Goal: Information Seeking & Learning: Learn about a topic

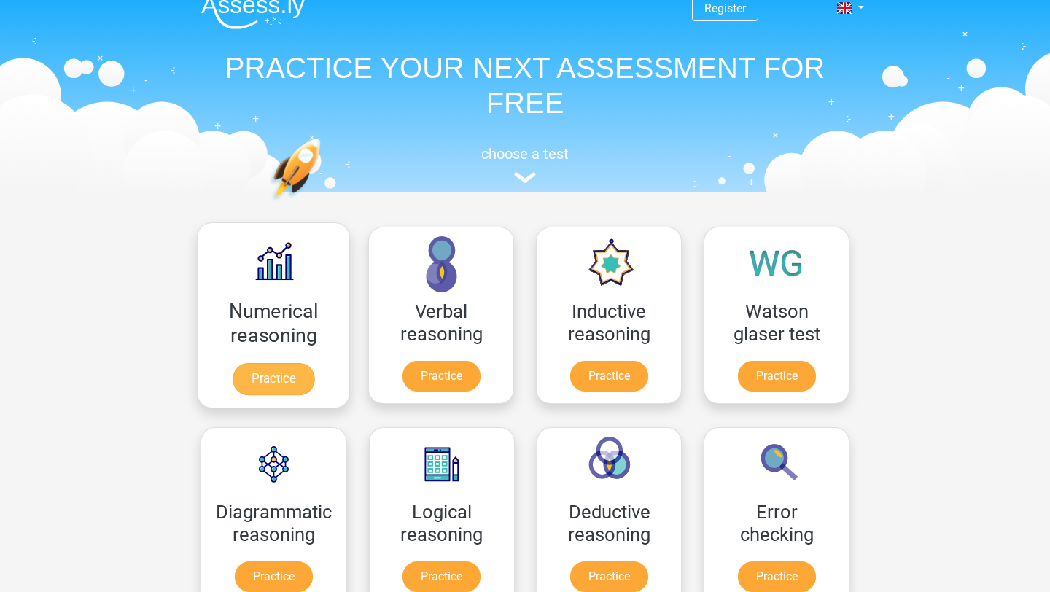
scroll to position [18, 0]
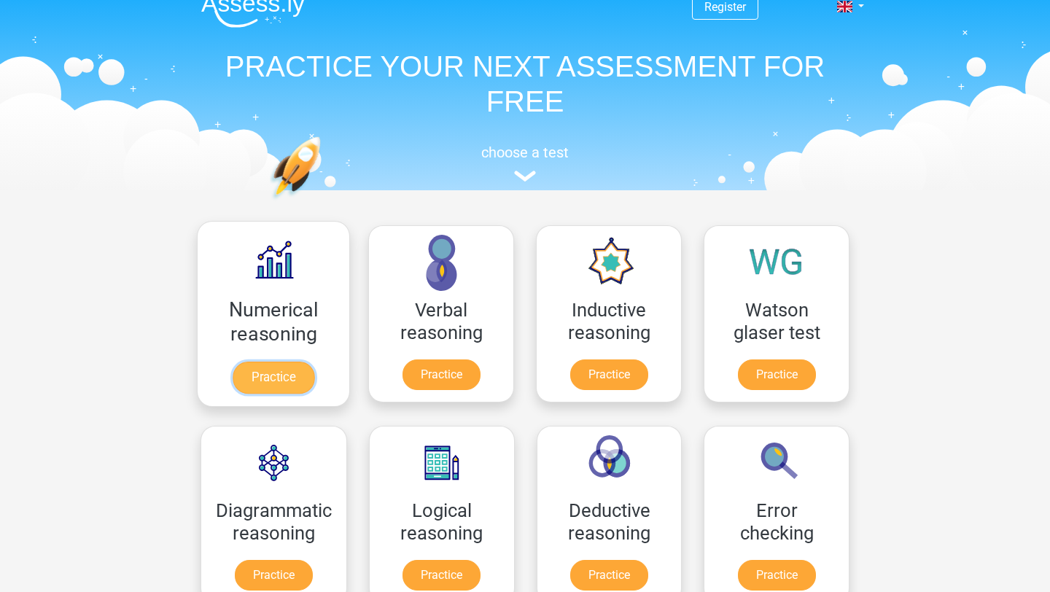
click at [291, 388] on link "Practice" at bounding box center [274, 378] width 82 height 32
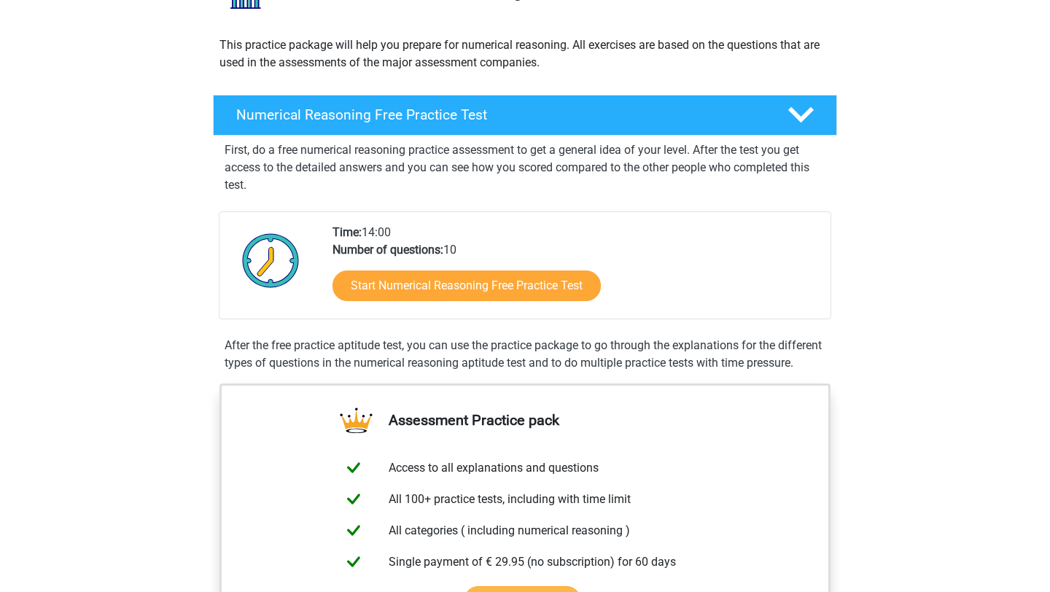
scroll to position [151, 0]
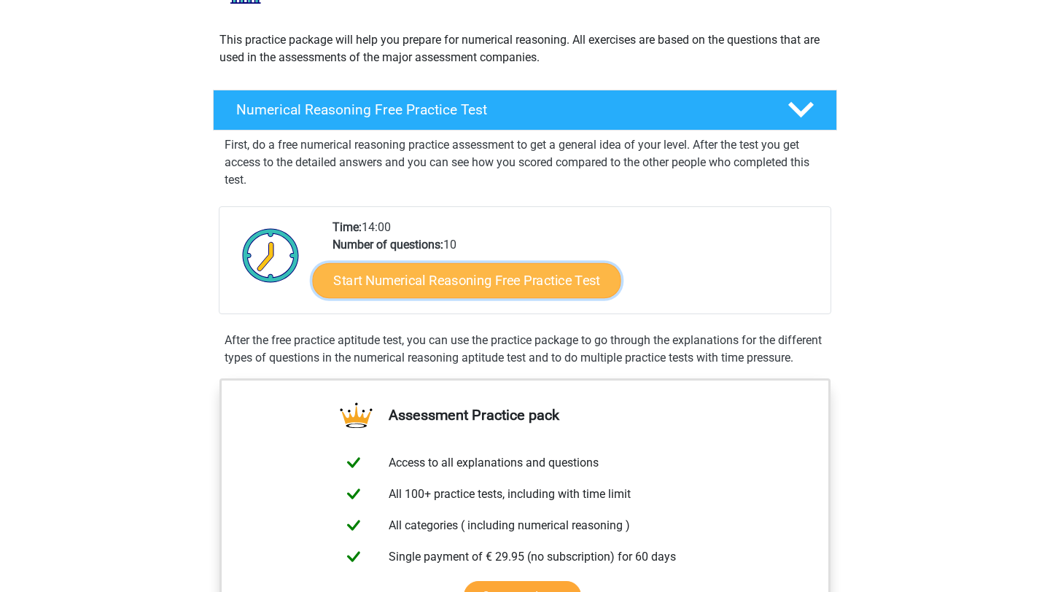
click at [486, 268] on link "Start Numerical Reasoning Free Practice Test" at bounding box center [467, 279] width 308 height 35
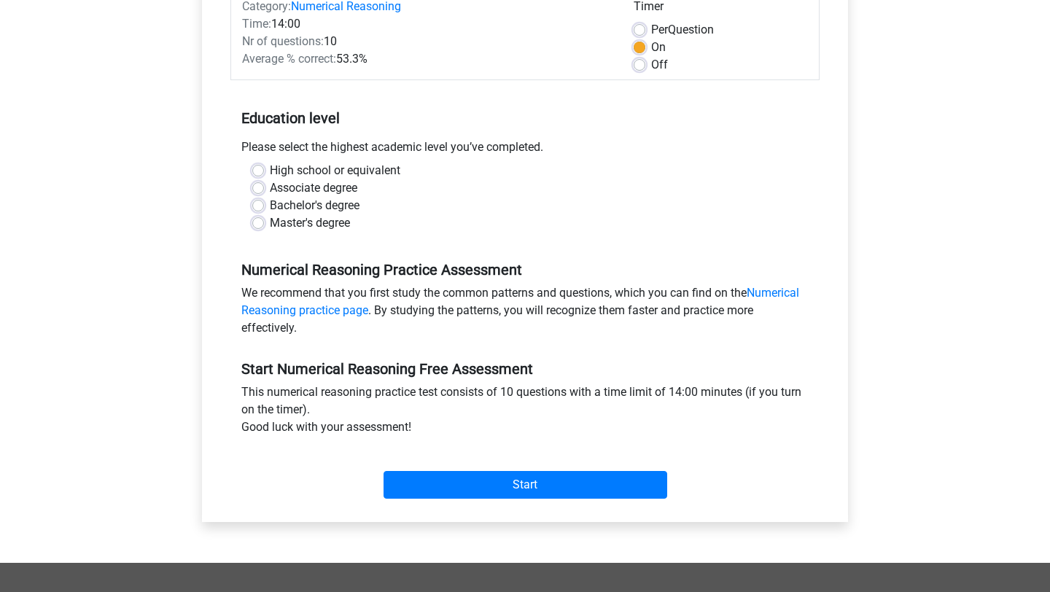
scroll to position [200, 0]
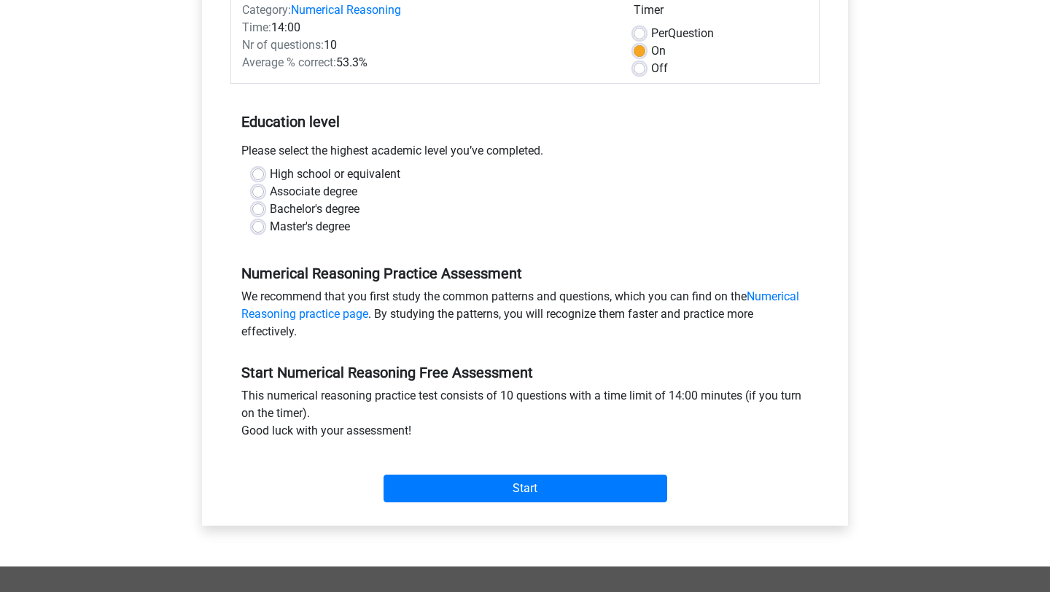
click at [264, 173] on div "High school or equivalent" at bounding box center [524, 173] width 545 height 17
click at [270, 173] on label "High school or equivalent" at bounding box center [335, 173] width 130 height 17
click at [258, 173] on input "High school or equivalent" at bounding box center [258, 172] width 12 height 15
radio input "true"
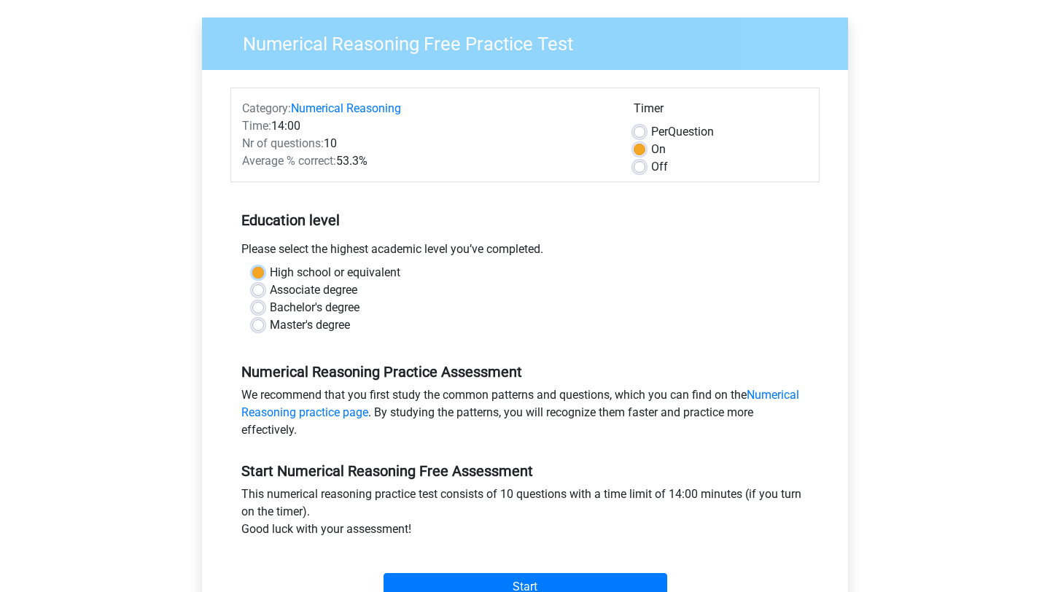
scroll to position [104, 0]
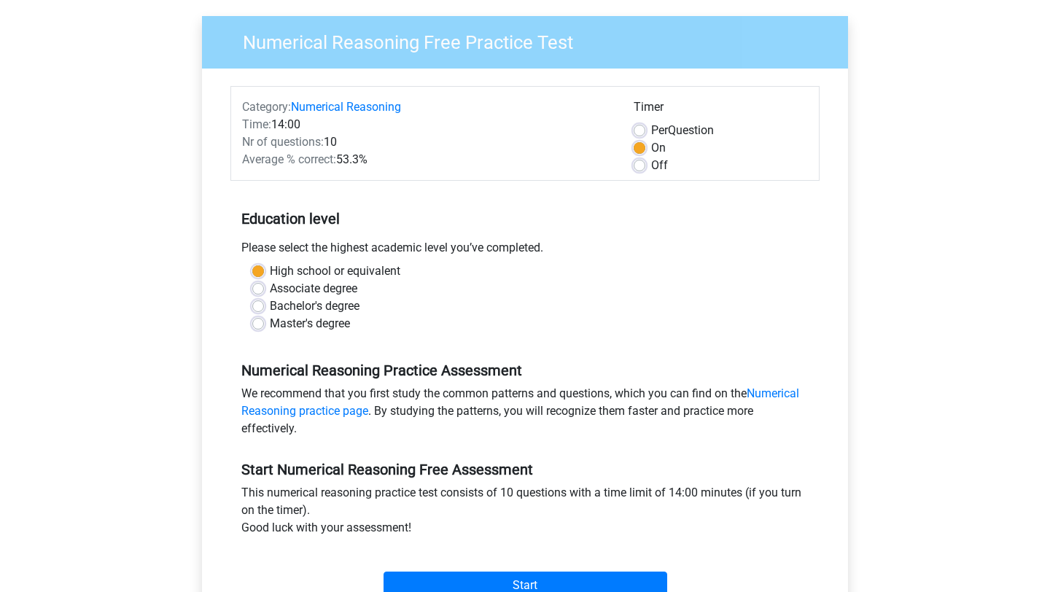
click at [651, 132] on label "Per Question" at bounding box center [682, 130] width 63 height 17
click at [645, 132] on input "Per Question" at bounding box center [640, 129] width 12 height 15
radio input "true"
click at [651, 145] on label "On" at bounding box center [658, 147] width 15 height 17
click at [643, 145] on input "On" at bounding box center [640, 146] width 12 height 15
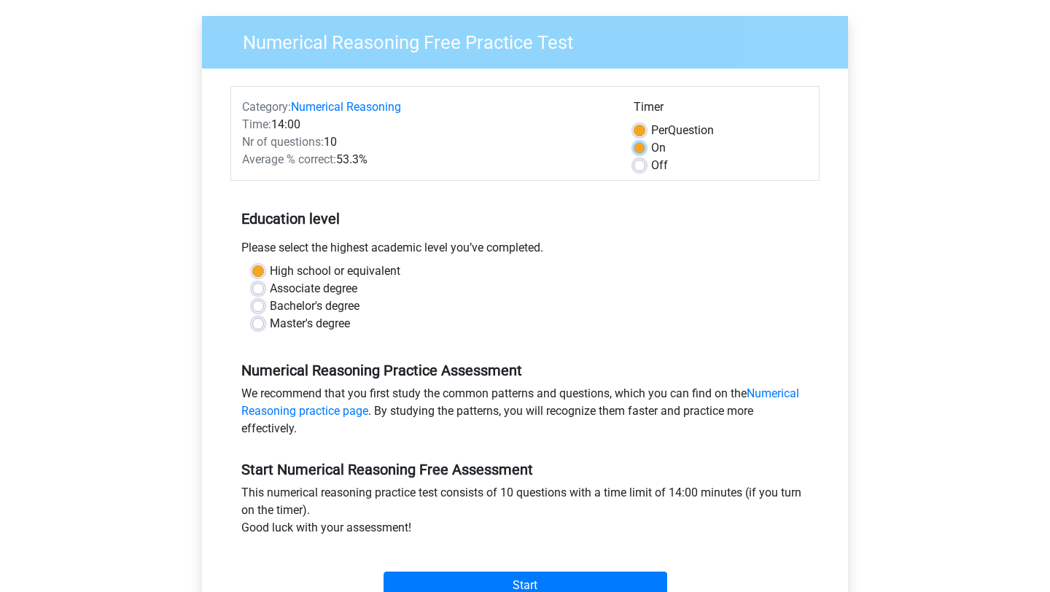
radio input "true"
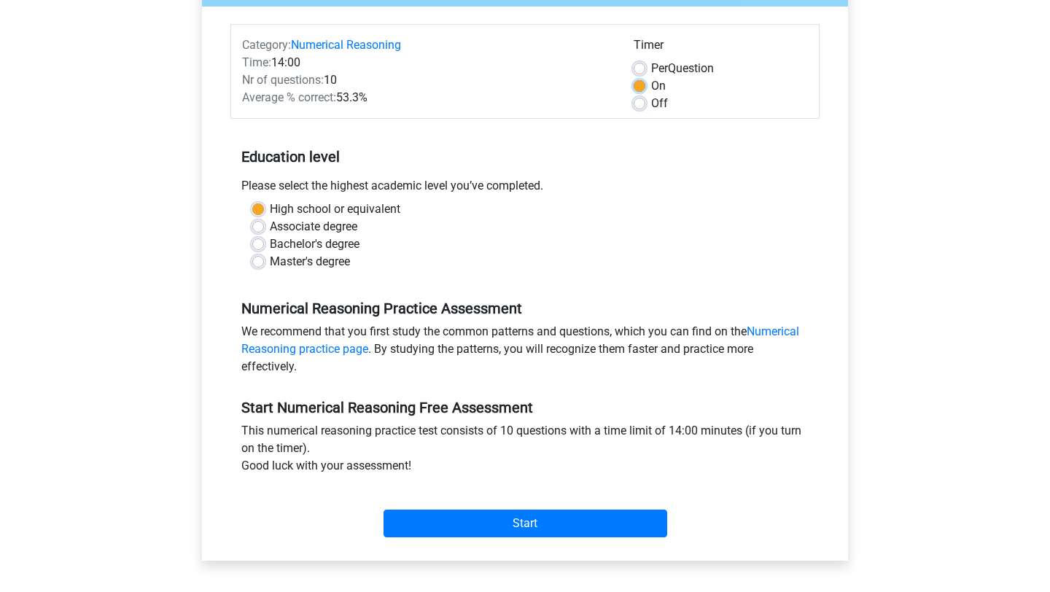
scroll to position [256, 0]
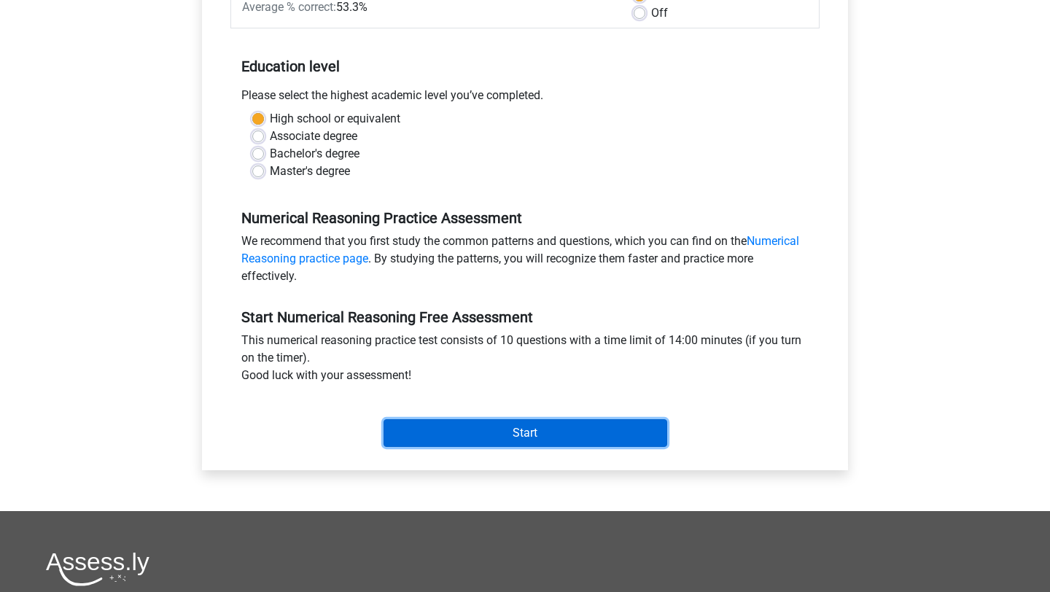
click at [518, 437] on input "Start" at bounding box center [525, 433] width 284 height 28
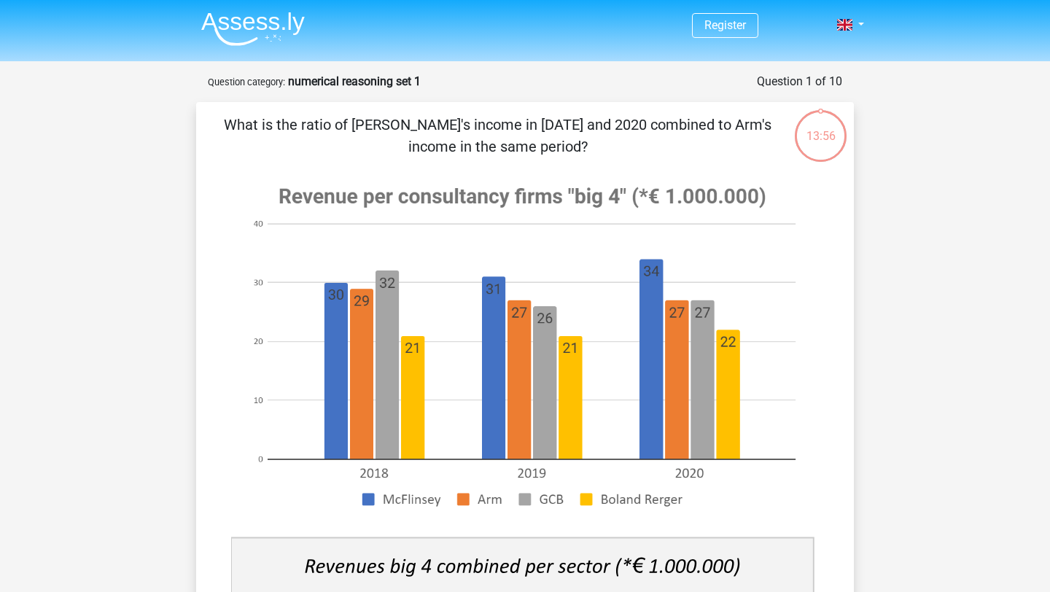
drag, startPoint x: 309, startPoint y: 194, endPoint x: 428, endPoint y: 216, distance: 120.8
click at [432, 211] on image at bounding box center [522, 346] width 583 height 355
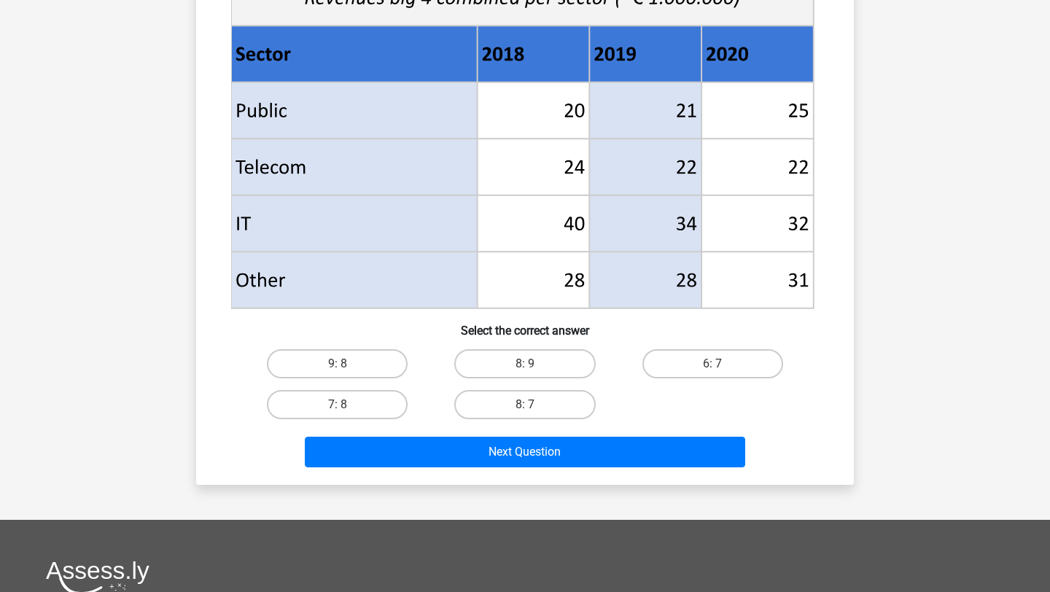
scroll to position [589, 0]
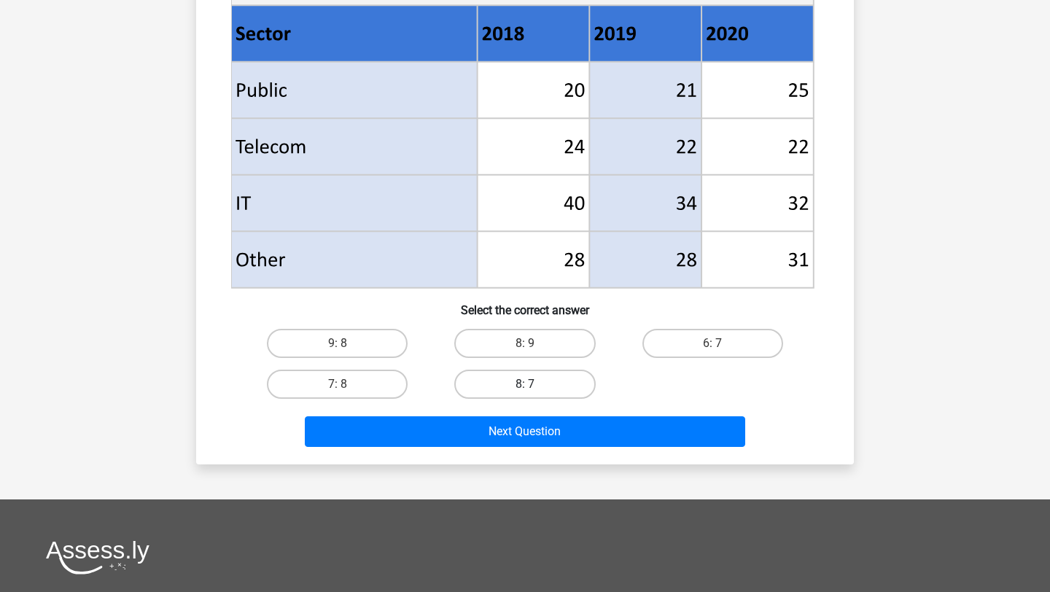
click at [523, 386] on label "8: 7" at bounding box center [524, 384] width 141 height 29
click at [525, 386] on input "8: 7" at bounding box center [529, 388] width 9 height 9
radio input "true"
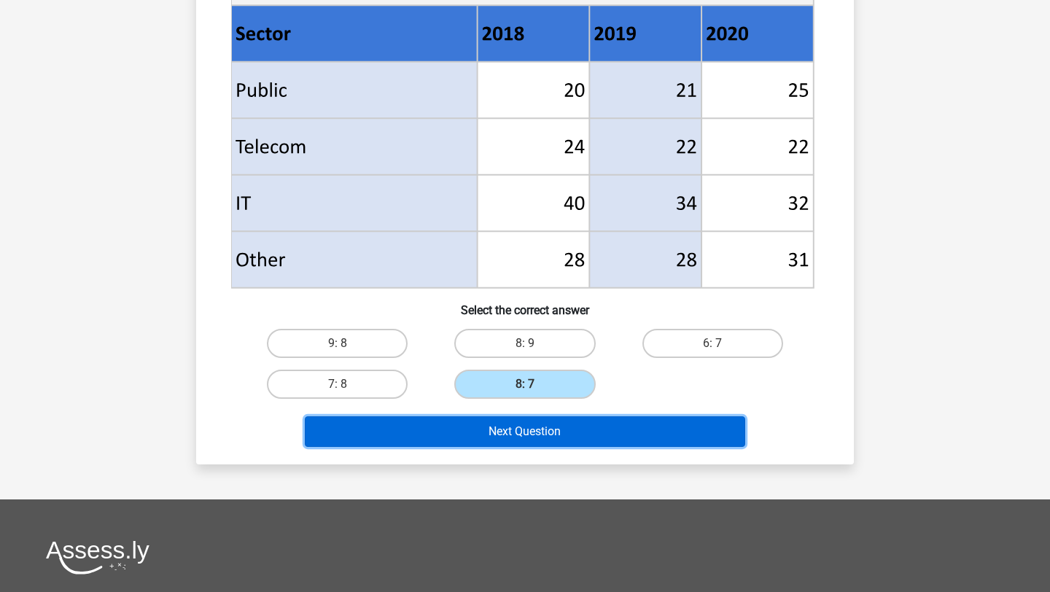
click at [536, 437] on button "Next Question" at bounding box center [525, 431] width 441 height 31
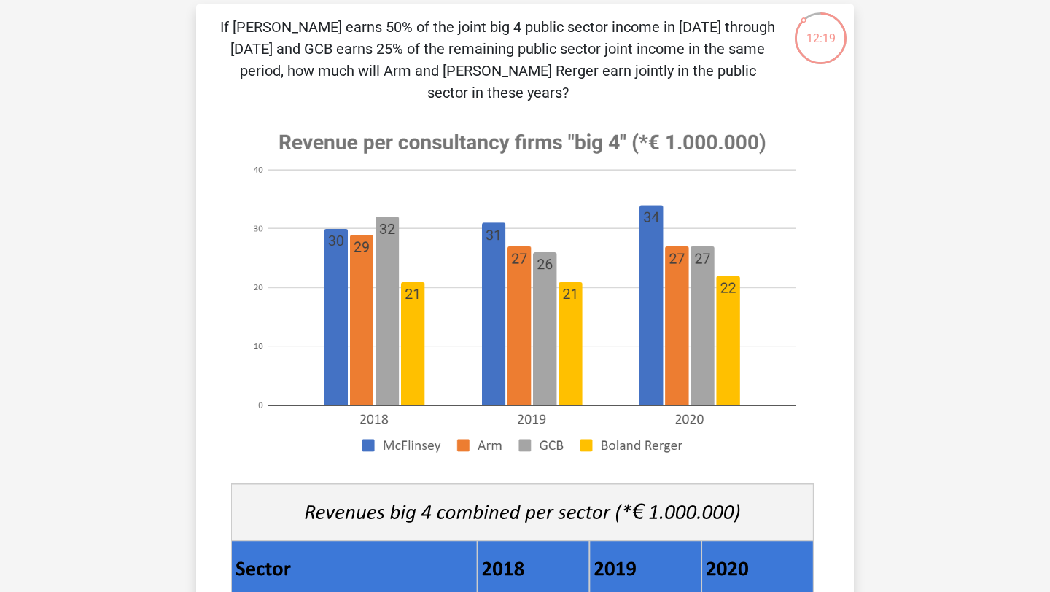
scroll to position [39, 0]
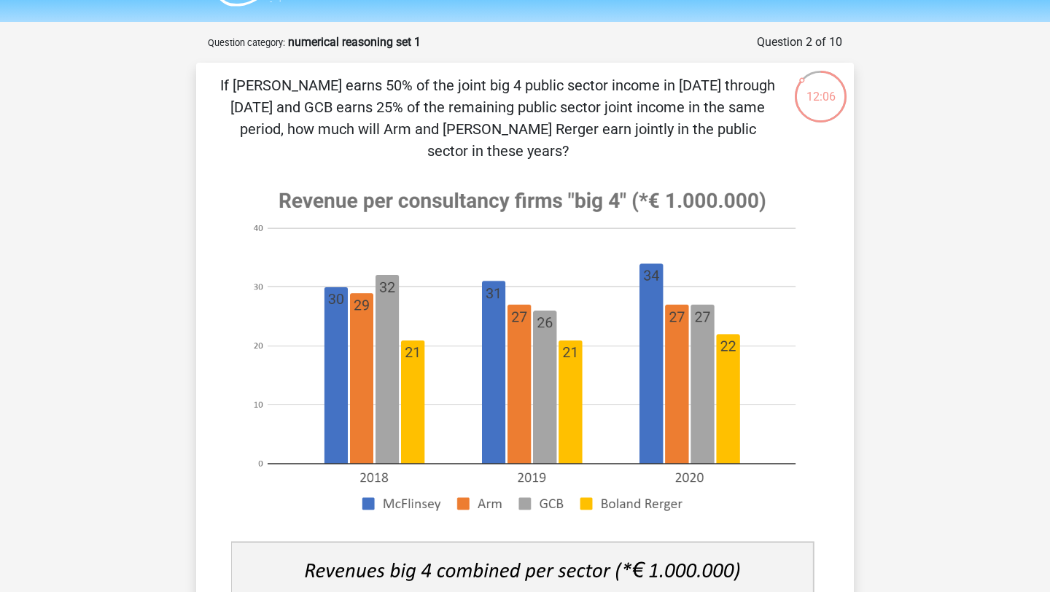
drag, startPoint x: 566, startPoint y: 69, endPoint x: 635, endPoint y: 69, distance: 69.3
click at [643, 70] on div "If McFlinsey earns 50% of the joint big 4 public sector income in 2018 through …" at bounding box center [525, 560] width 658 height 995
drag, startPoint x: 352, startPoint y: 114, endPoint x: 409, endPoint y: 114, distance: 56.9
click at [409, 114] on p "If [PERSON_NAME] earns 50% of the joint big 4 public sector income in [DATE] th…" at bounding box center [497, 117] width 556 height 87
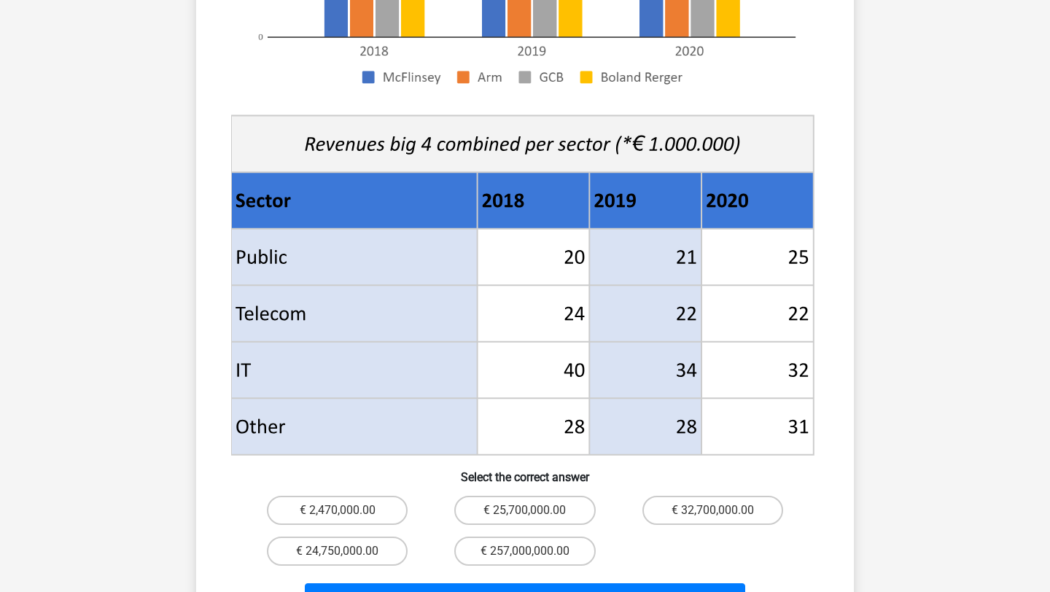
scroll to position [467, 0]
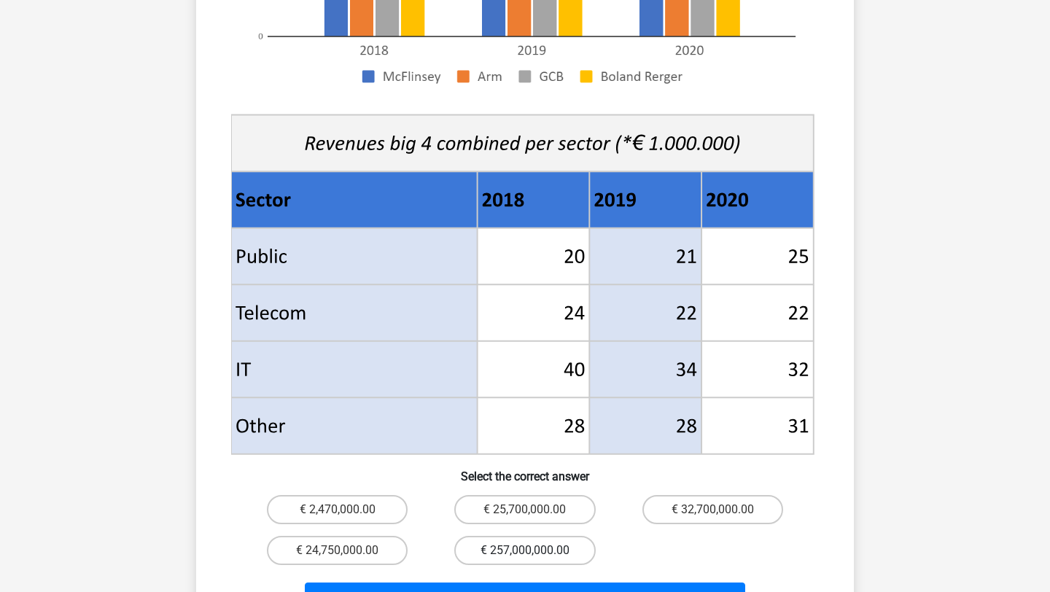
click at [530, 542] on label "€ 257,000,000.00" at bounding box center [524, 550] width 141 height 29
click at [530, 550] on input "€ 257,000,000.00" at bounding box center [529, 554] width 9 height 9
radio input "true"
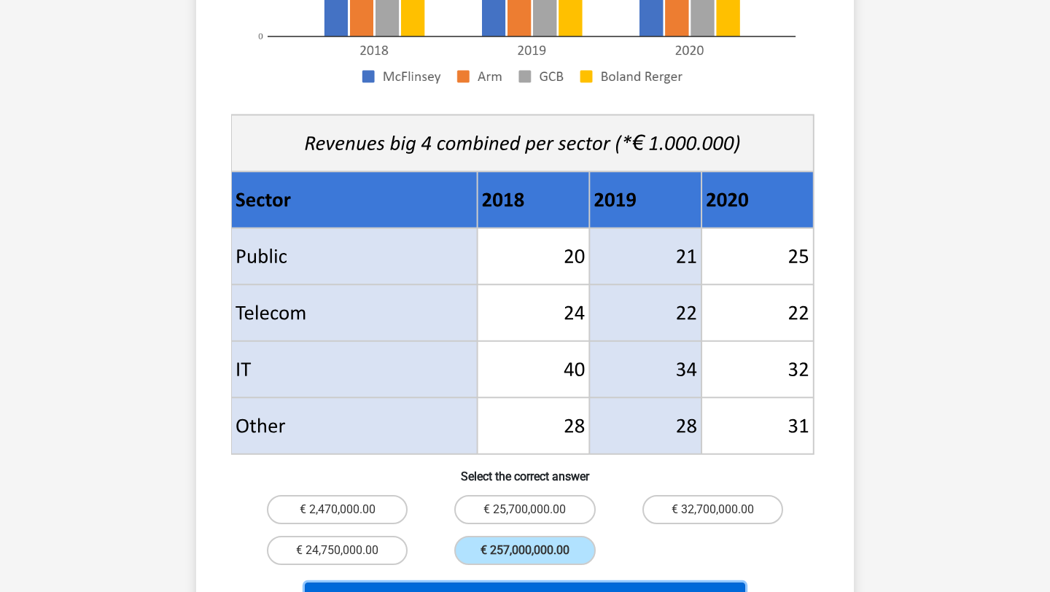
click at [530, 583] on button "Next Question" at bounding box center [525, 598] width 441 height 31
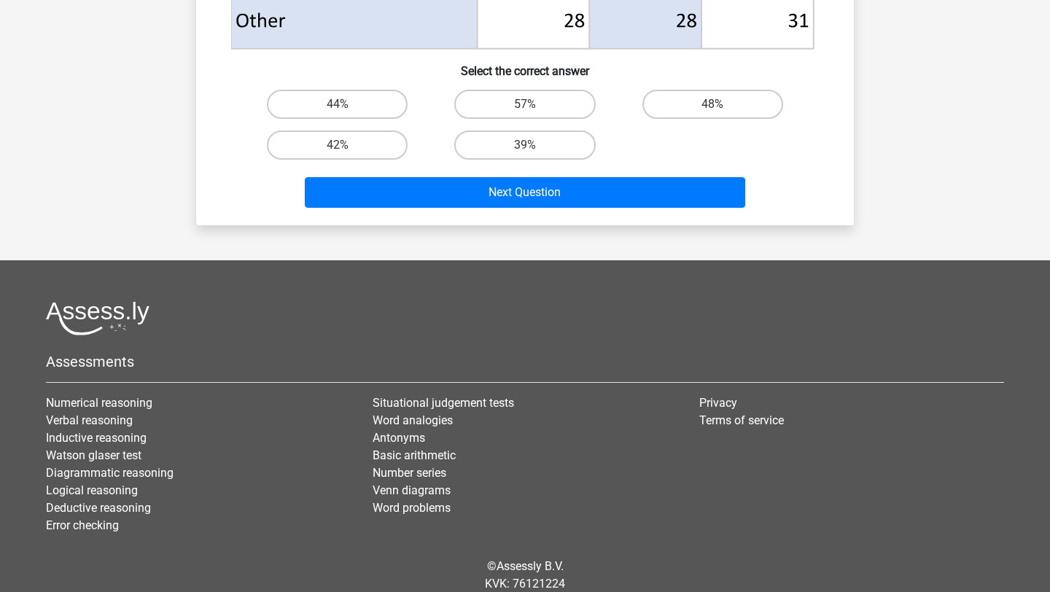
scroll to position [814, 0]
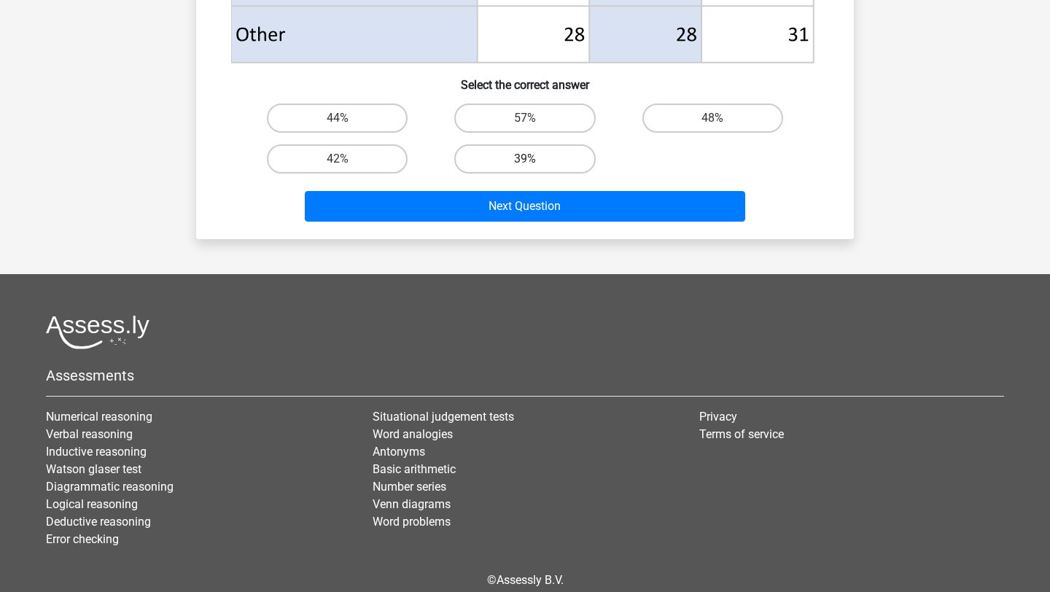
click at [563, 154] on label "39%" at bounding box center [524, 158] width 141 height 29
click at [534, 159] on input "39%" at bounding box center [529, 163] width 9 height 9
radio input "true"
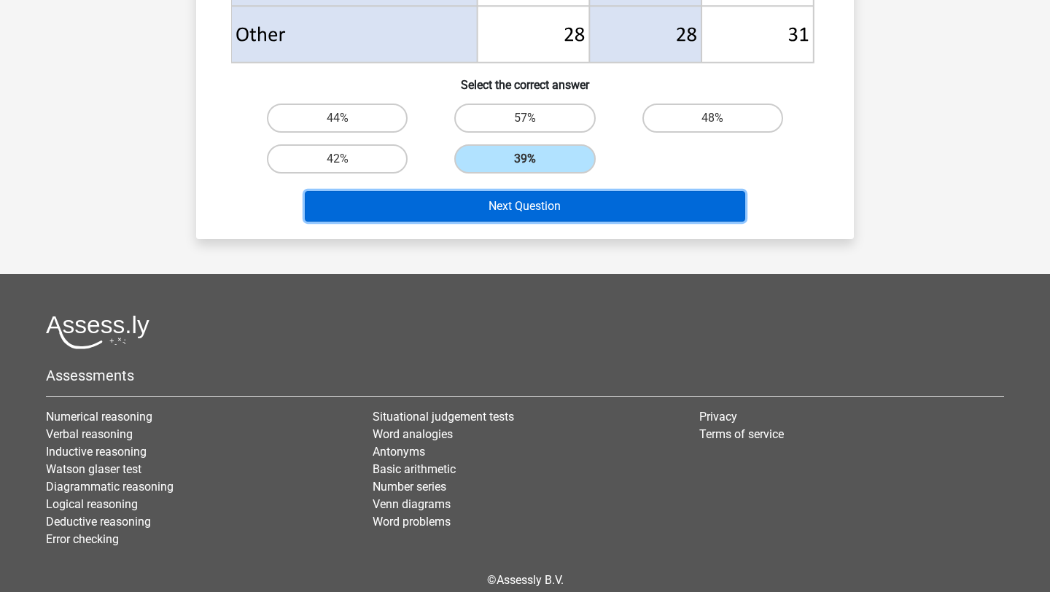
click at [563, 206] on button "Next Question" at bounding box center [525, 206] width 441 height 31
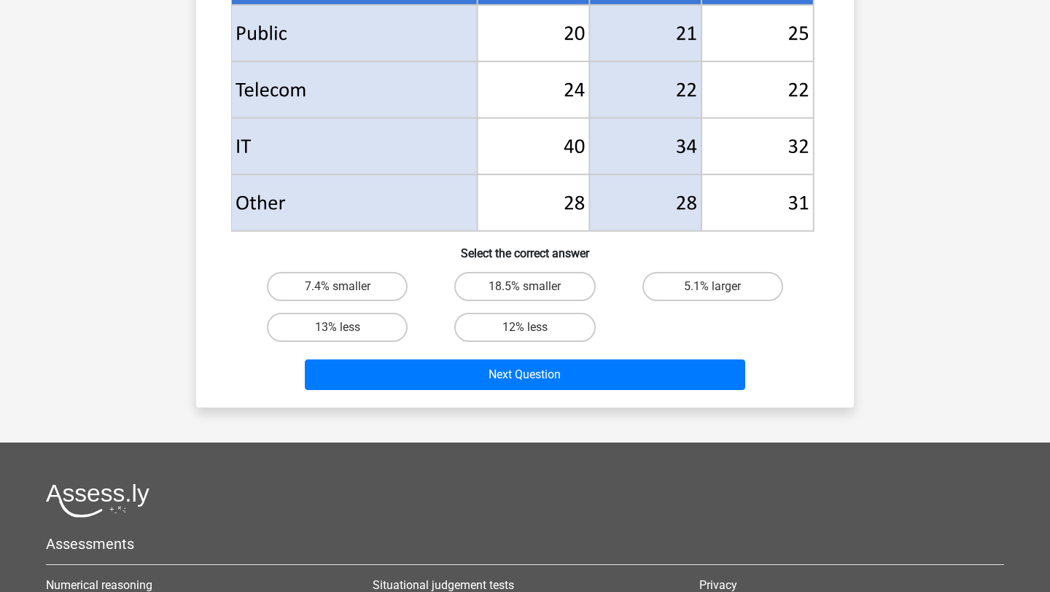
scroll to position [652, 0]
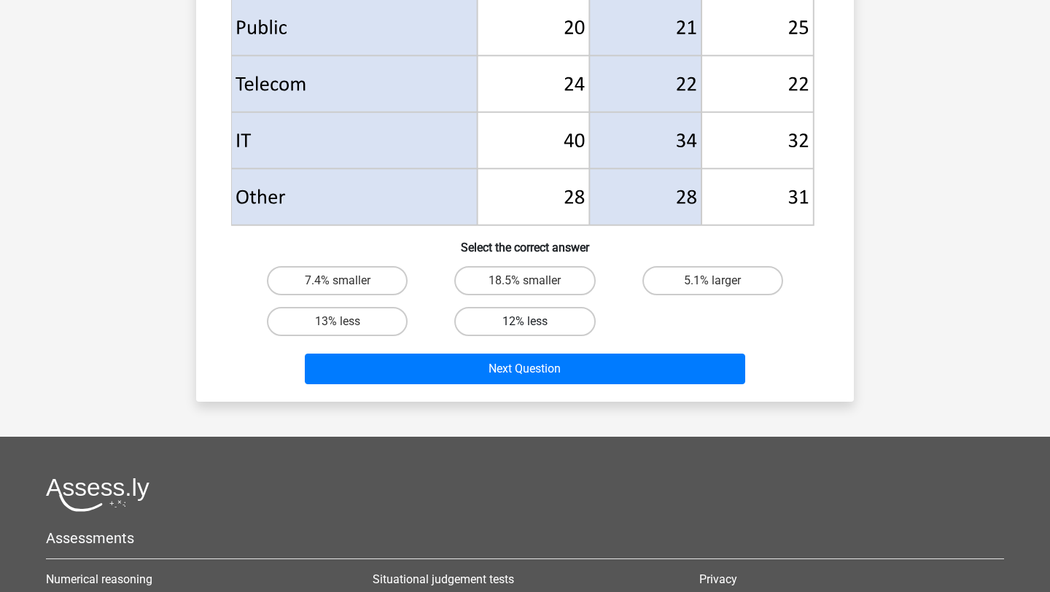
click at [532, 314] on label "12% less" at bounding box center [524, 321] width 141 height 29
click at [532, 322] on input "12% less" at bounding box center [529, 326] width 9 height 9
radio input "true"
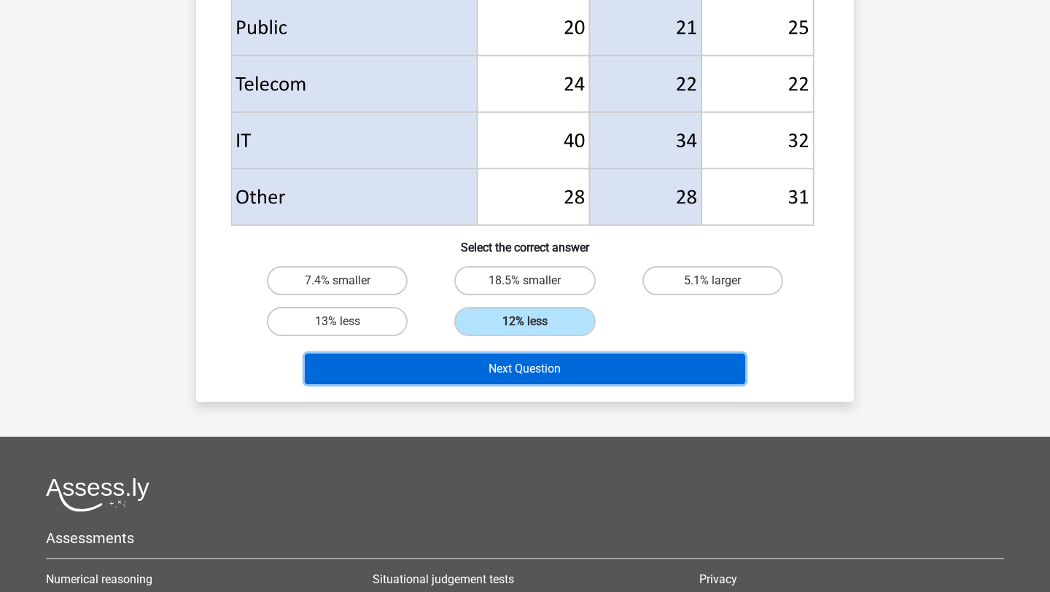
click at [534, 377] on button "Next Question" at bounding box center [525, 369] width 441 height 31
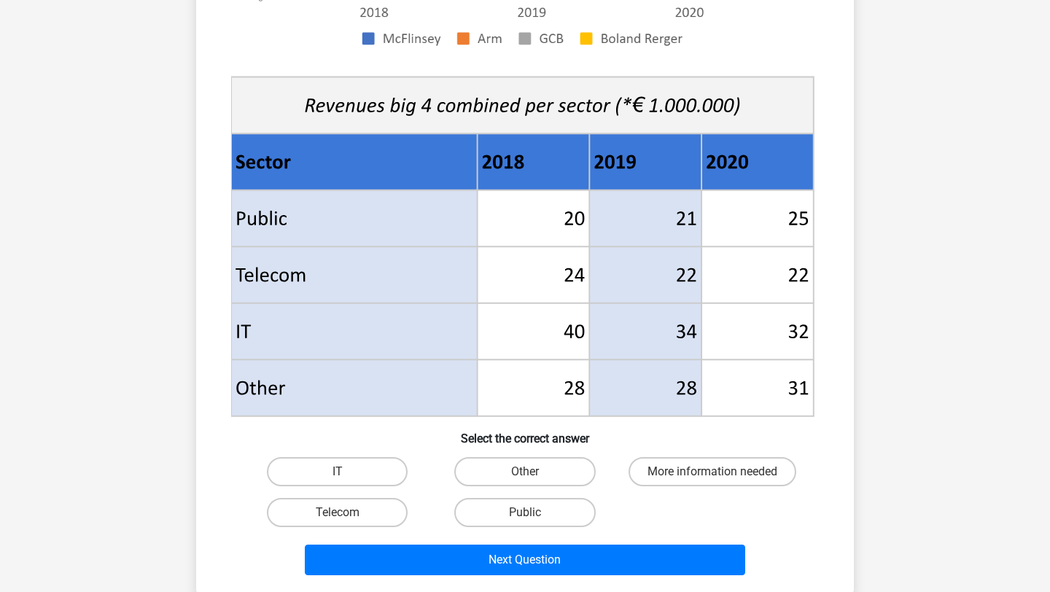
scroll to position [461, 0]
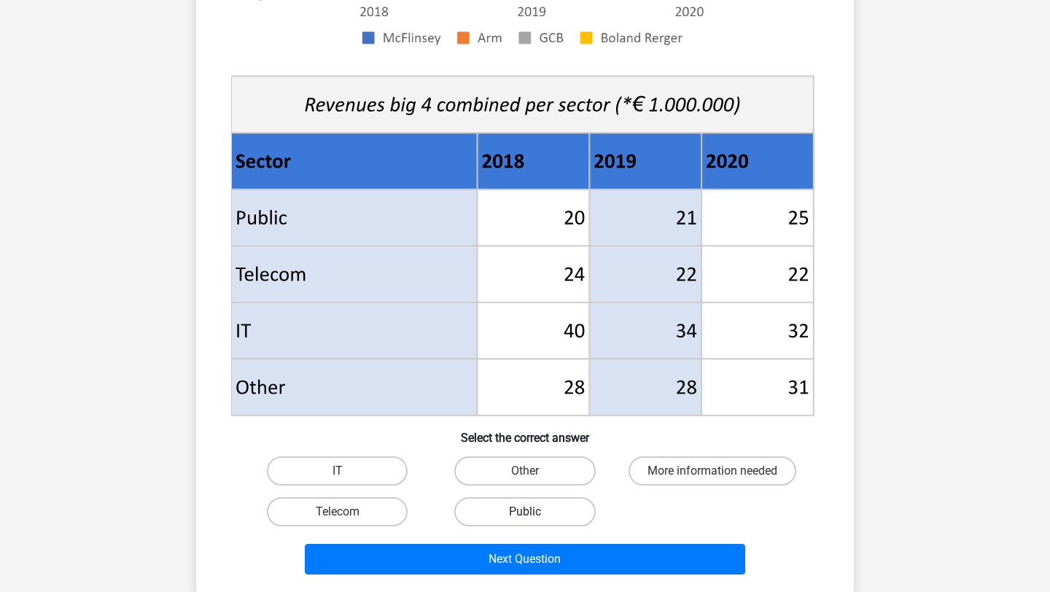
click at [529, 510] on label "Public" at bounding box center [524, 511] width 141 height 29
click at [529, 512] on input "Public" at bounding box center [529, 516] width 9 height 9
radio input "true"
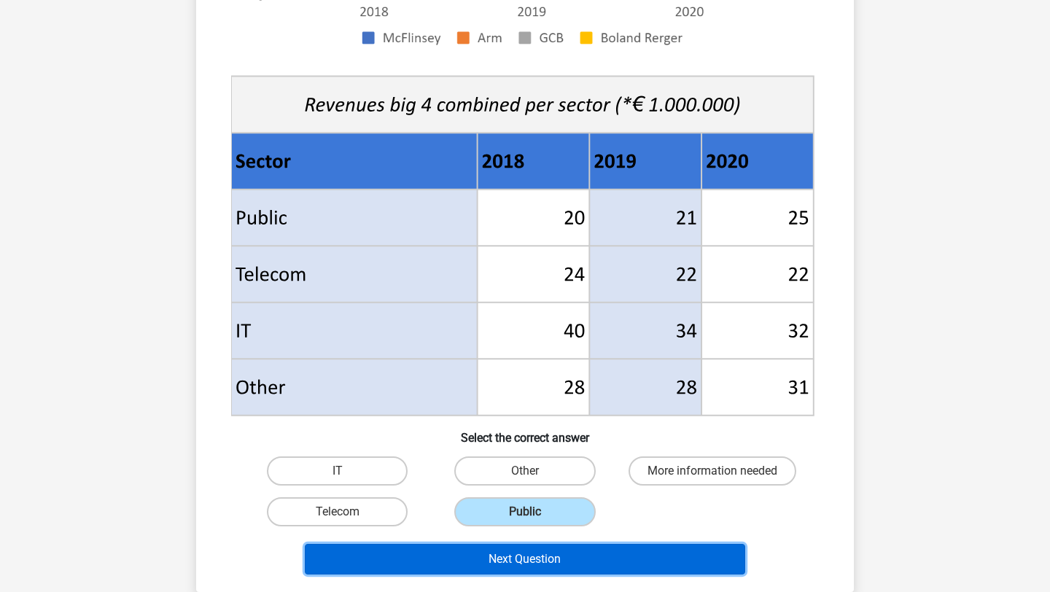
click at [533, 562] on button "Next Question" at bounding box center [525, 559] width 441 height 31
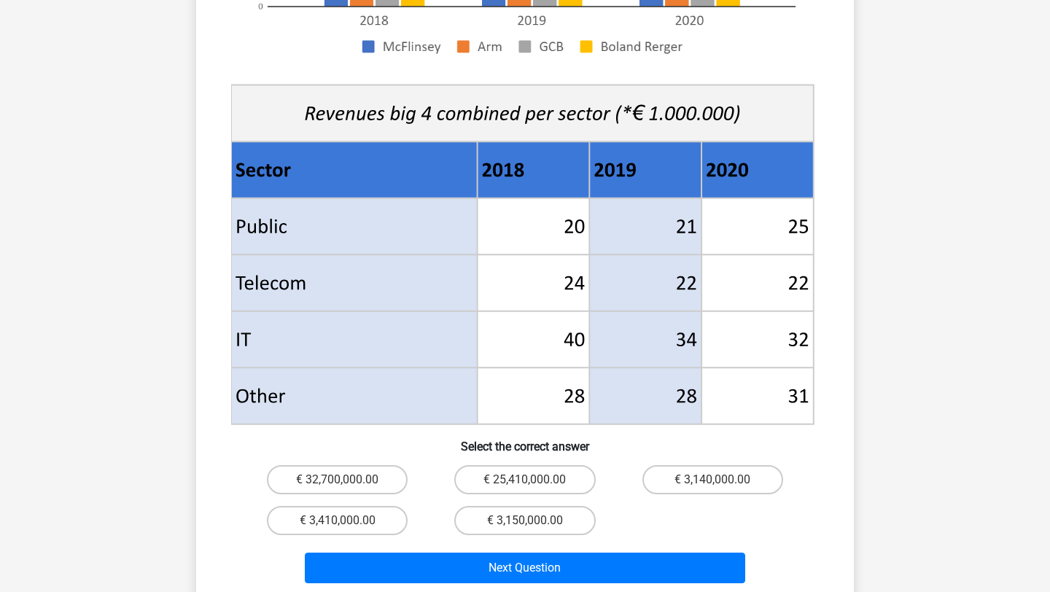
scroll to position [572, 0]
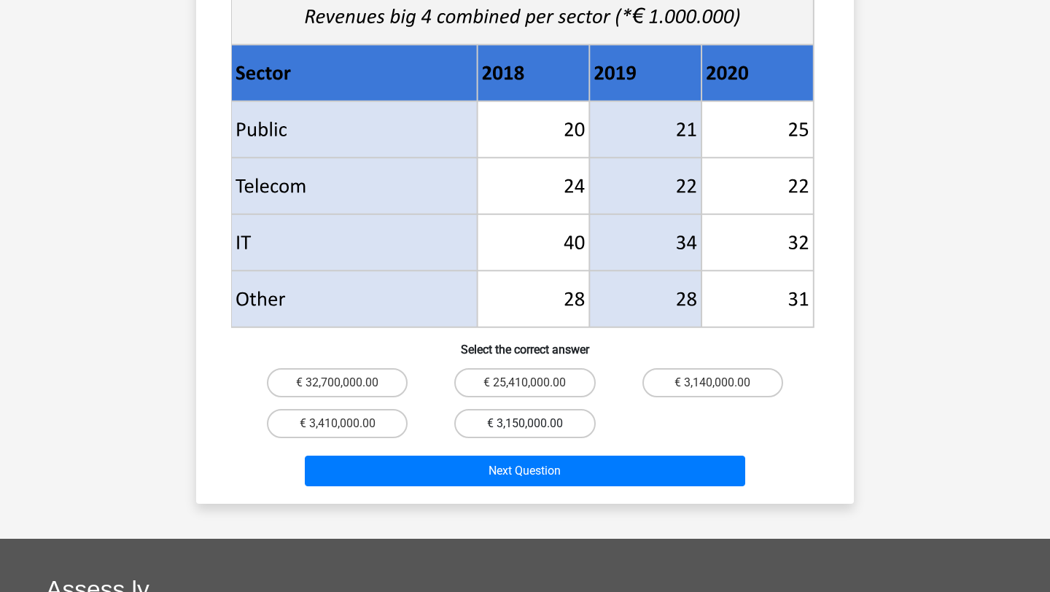
click at [561, 412] on label "€ 3,150,000.00" at bounding box center [524, 423] width 141 height 29
click at [534, 424] on input "€ 3,150,000.00" at bounding box center [529, 428] width 9 height 9
radio input "true"
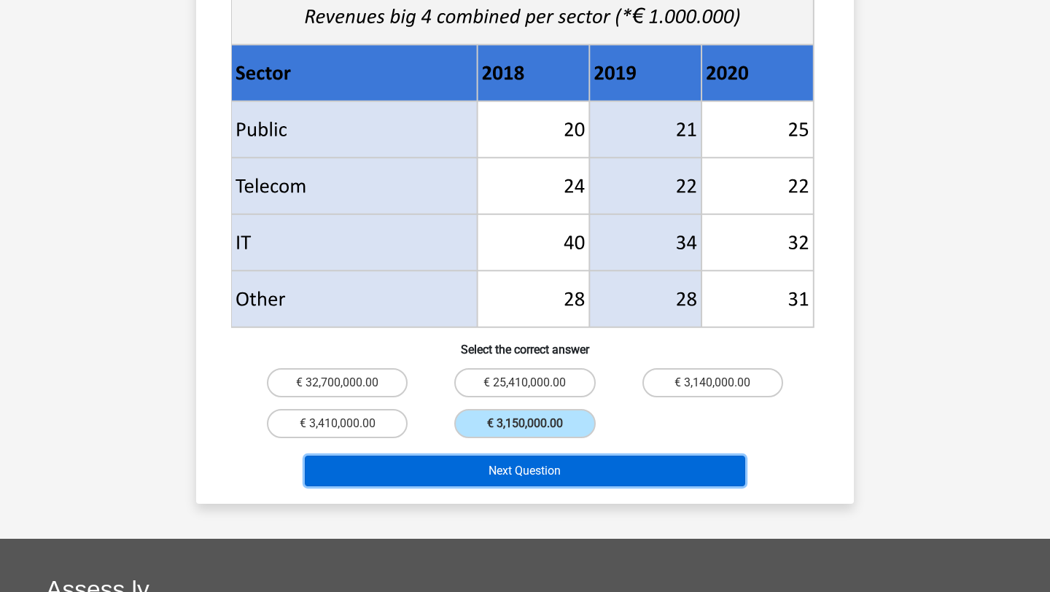
click at [561, 456] on button "Next Question" at bounding box center [525, 471] width 441 height 31
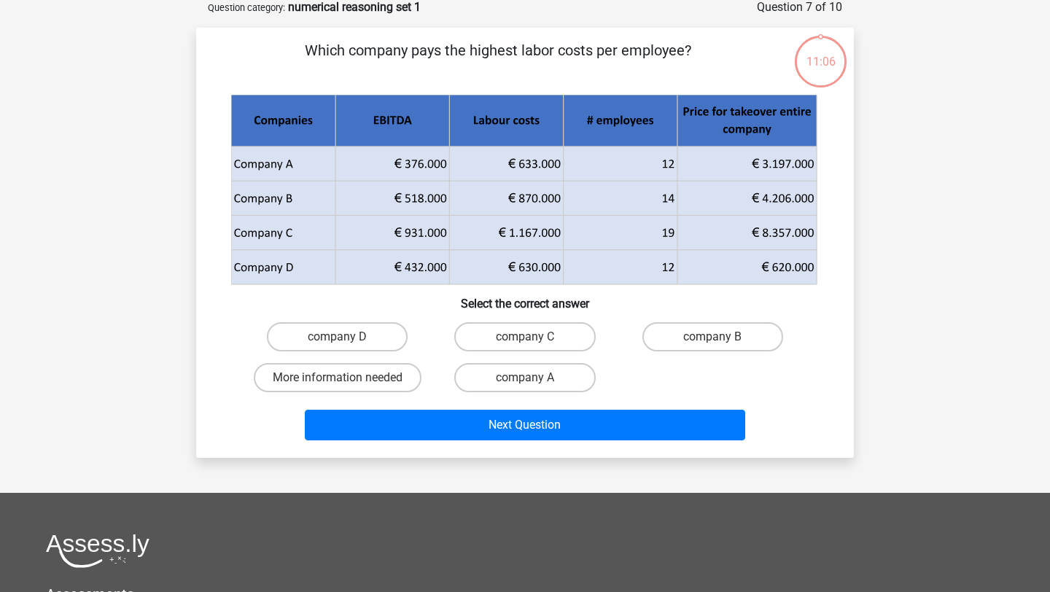
scroll to position [73, 0]
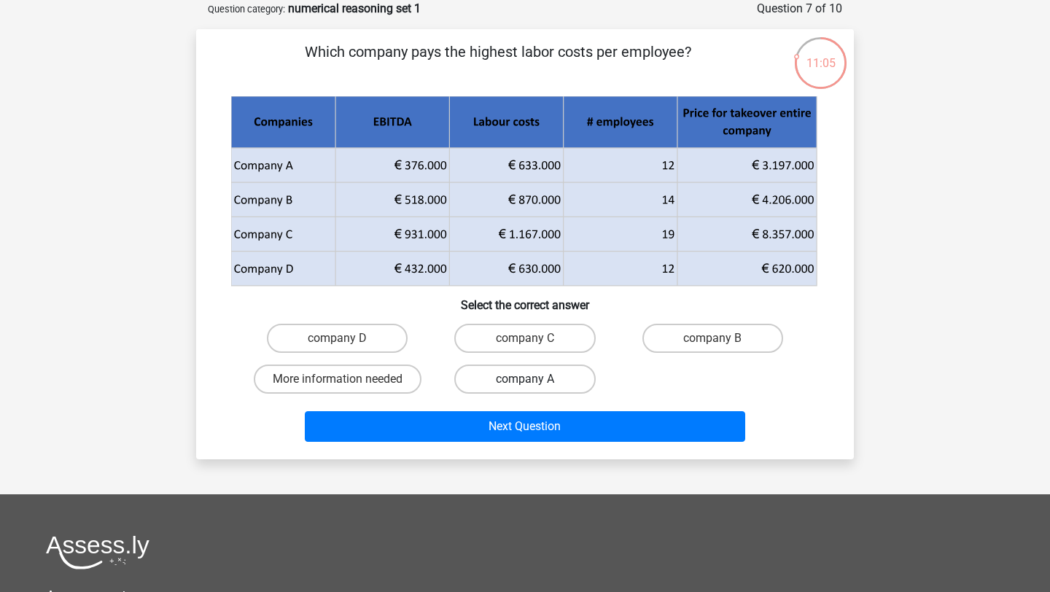
click at [548, 381] on label "company A" at bounding box center [524, 379] width 141 height 29
click at [534, 381] on input "company A" at bounding box center [529, 383] width 9 height 9
radio input "true"
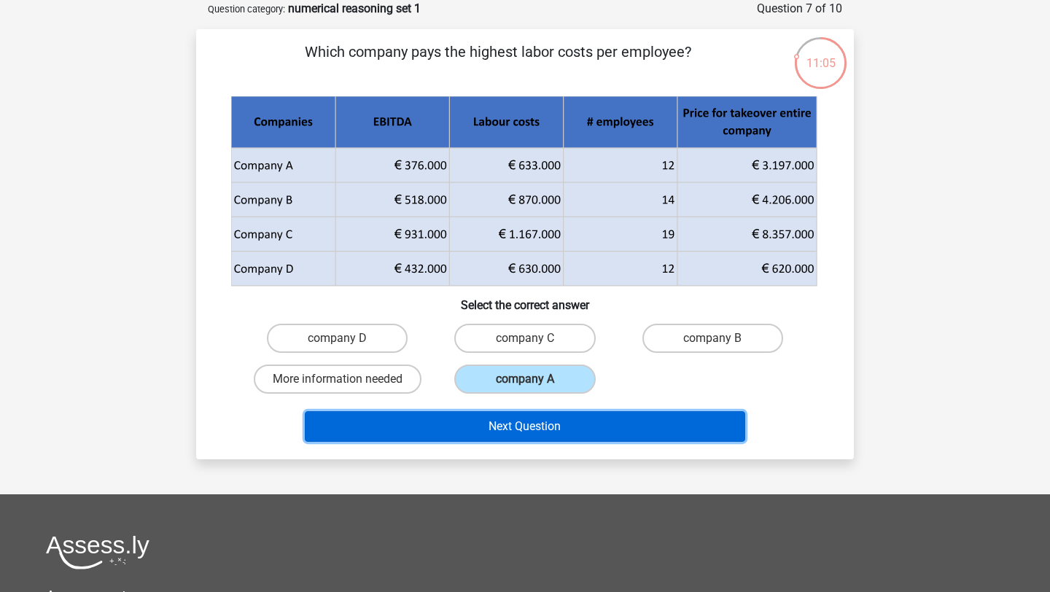
click at [548, 416] on button "Next Question" at bounding box center [525, 426] width 441 height 31
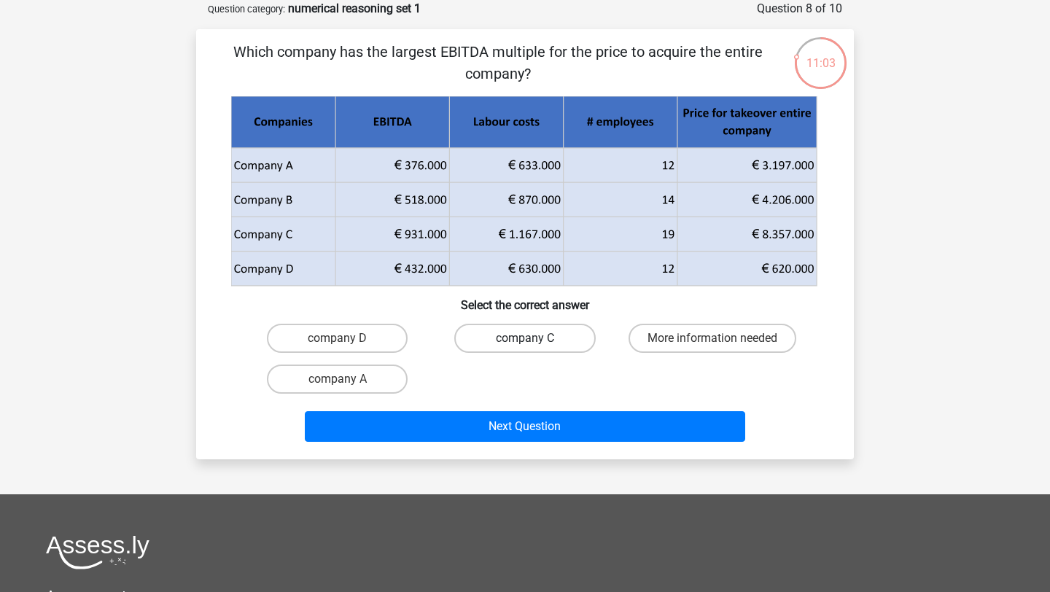
click at [548, 333] on label "company C" at bounding box center [524, 338] width 141 height 29
click at [534, 338] on input "company C" at bounding box center [529, 342] width 9 height 9
radio input "true"
click at [549, 408] on div "Next Question" at bounding box center [524, 424] width 611 height 48
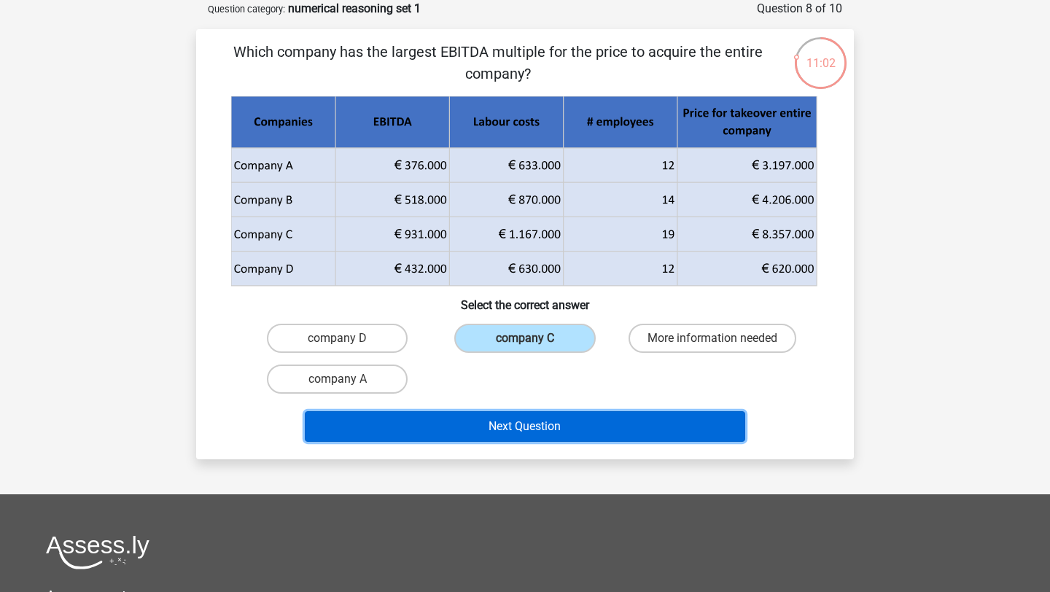
click at [553, 437] on button "Next Question" at bounding box center [525, 426] width 441 height 31
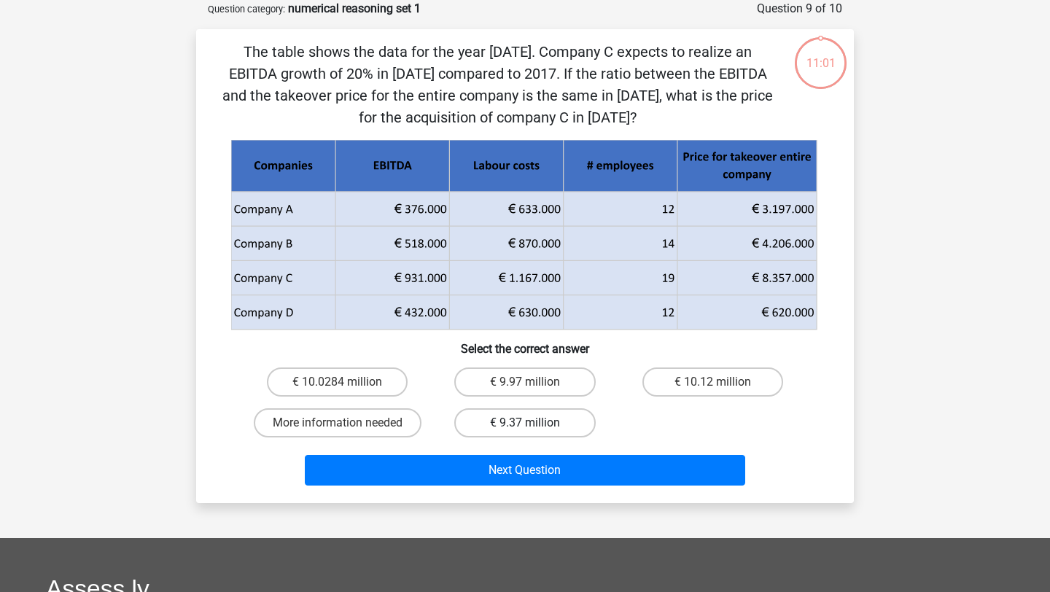
click at [554, 417] on label "€ 9.37 million" at bounding box center [524, 422] width 141 height 29
click at [534, 423] on input "€ 9.37 million" at bounding box center [529, 427] width 9 height 9
radio input "true"
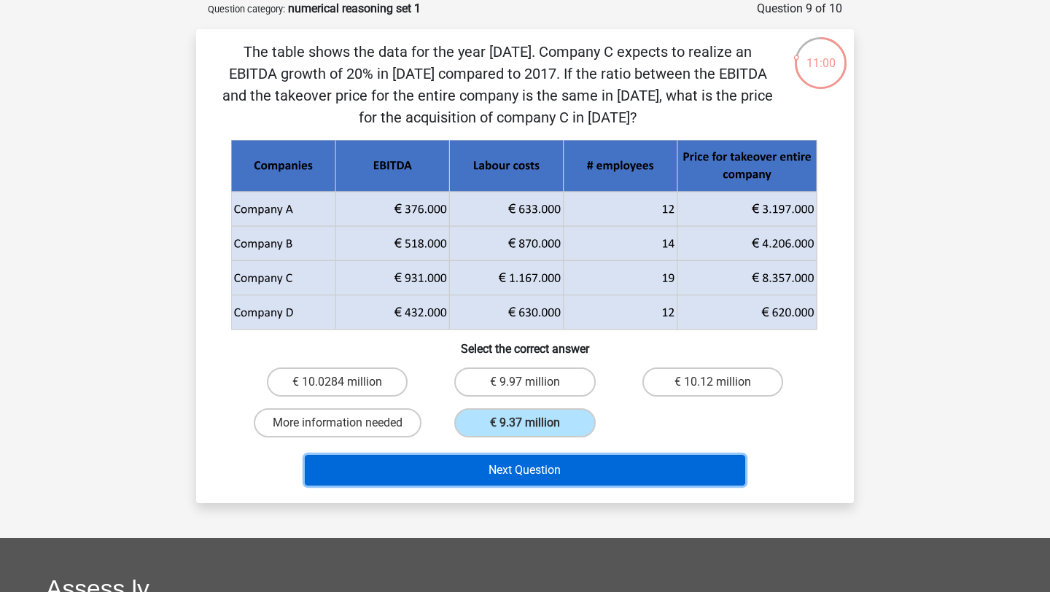
click at [548, 457] on button "Next Question" at bounding box center [525, 470] width 441 height 31
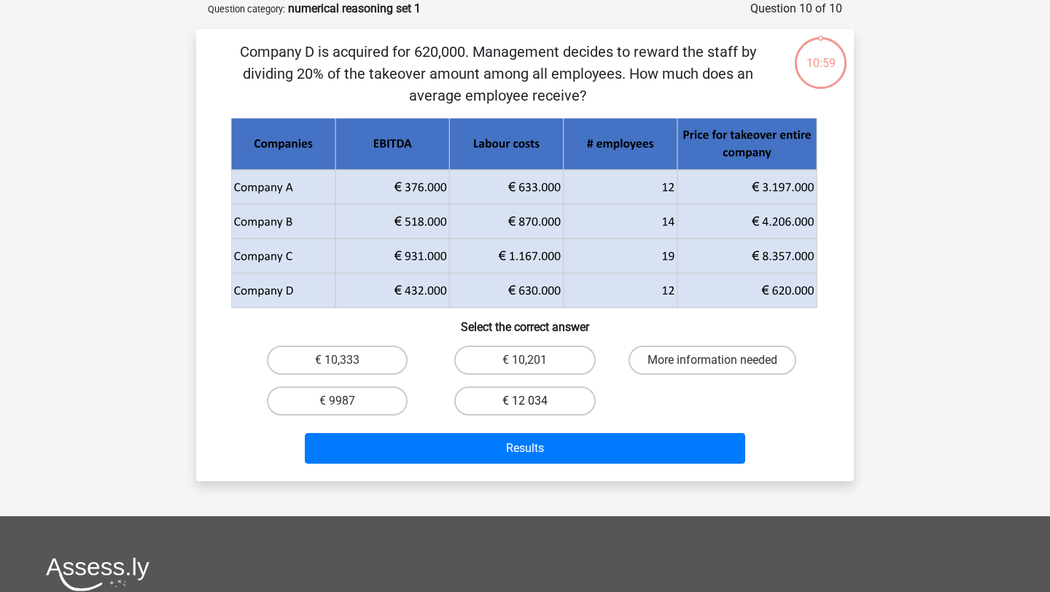
click at [561, 409] on label "€ 12 034" at bounding box center [524, 400] width 141 height 29
click at [534, 409] on input "€ 12 034" at bounding box center [529, 405] width 9 height 9
radio input "true"
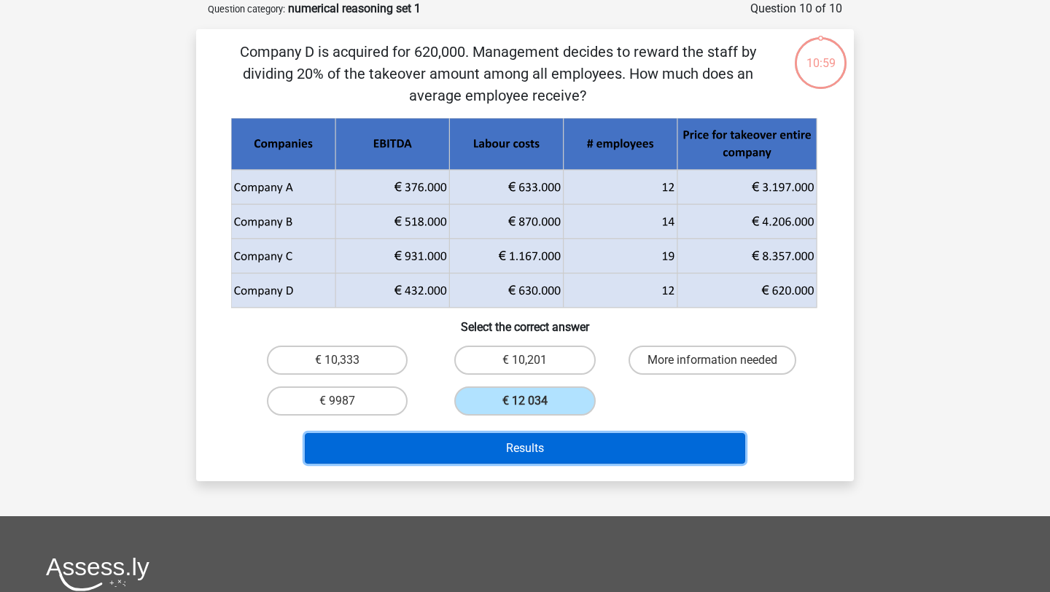
click at [558, 443] on button "Results" at bounding box center [525, 448] width 441 height 31
click at [534, 439] on button "Results" at bounding box center [525, 448] width 441 height 31
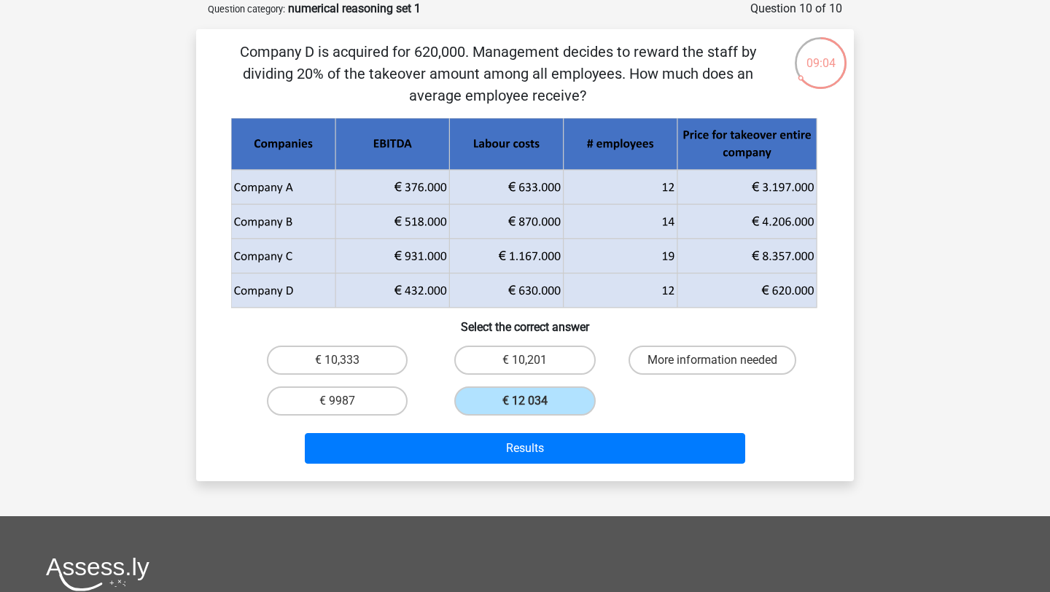
scroll to position [0, 0]
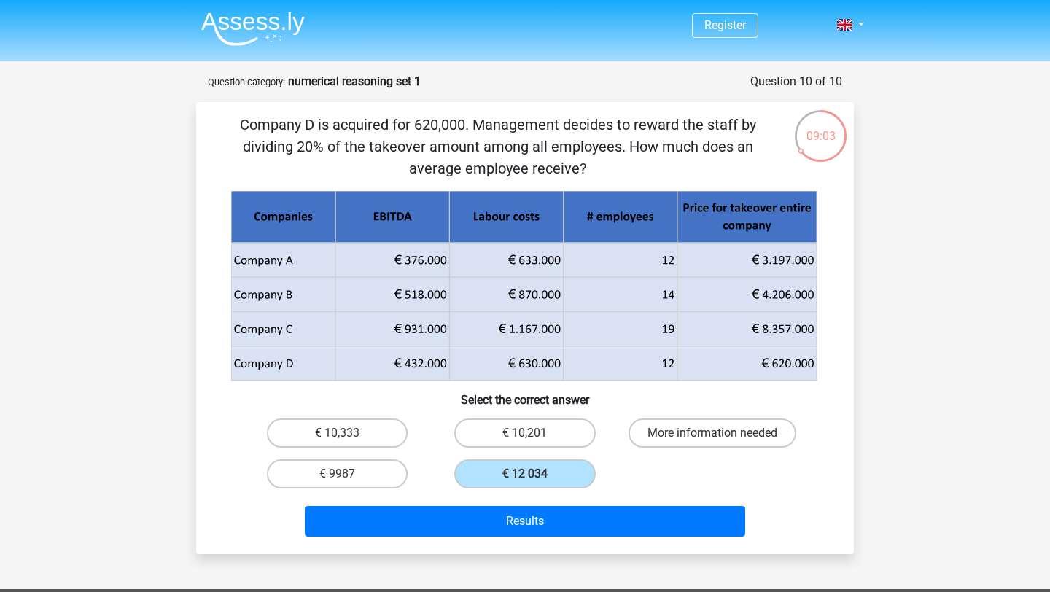
click at [250, 20] on img at bounding box center [253, 29] width 104 height 34
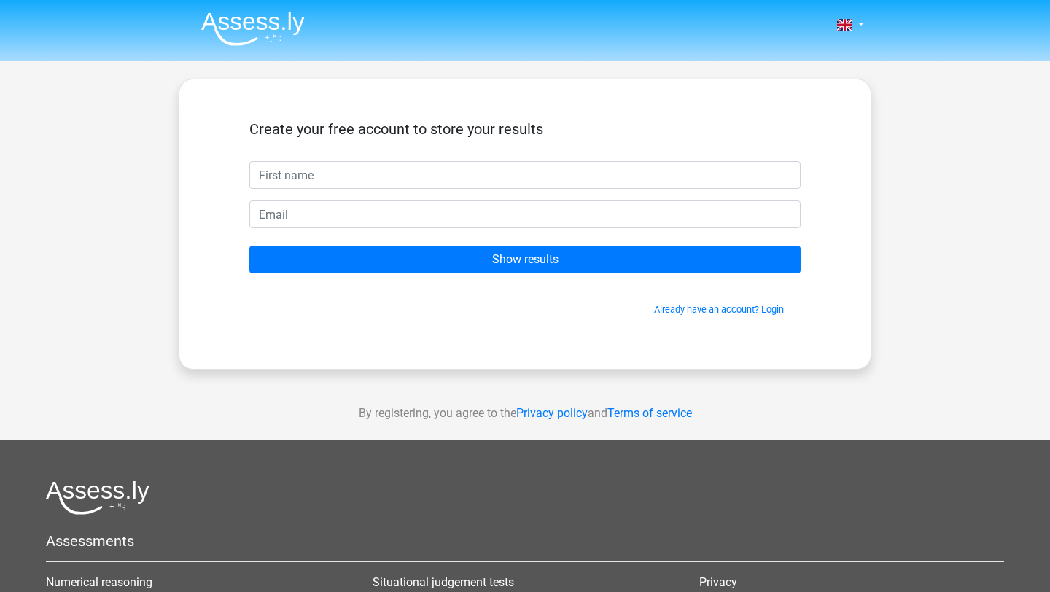
type input "h"
type input "y"
type input "hola"
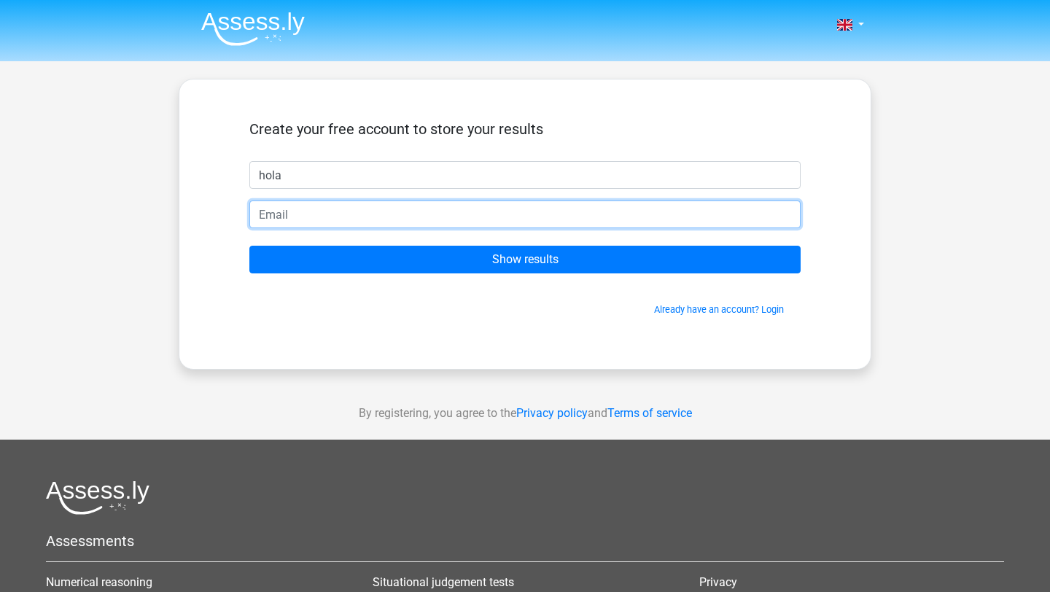
drag, startPoint x: 529, startPoint y: 217, endPoint x: 537, endPoint y: 217, distance: 8.0
click at [535, 217] on input "email" at bounding box center [524, 214] width 551 height 28
type input "a"
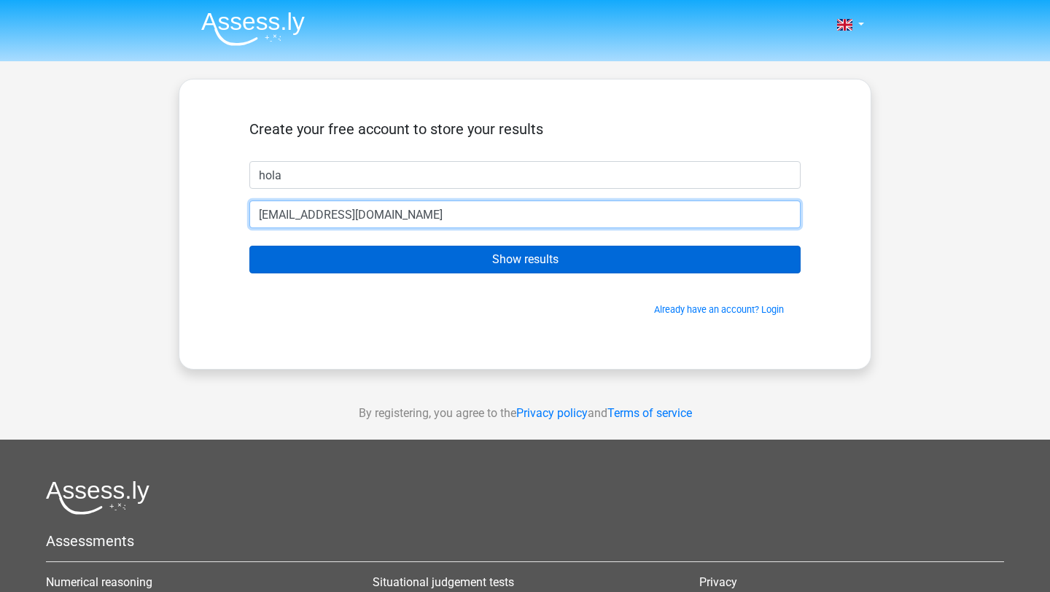
type input "[EMAIL_ADDRESS][DOMAIN_NAME]"
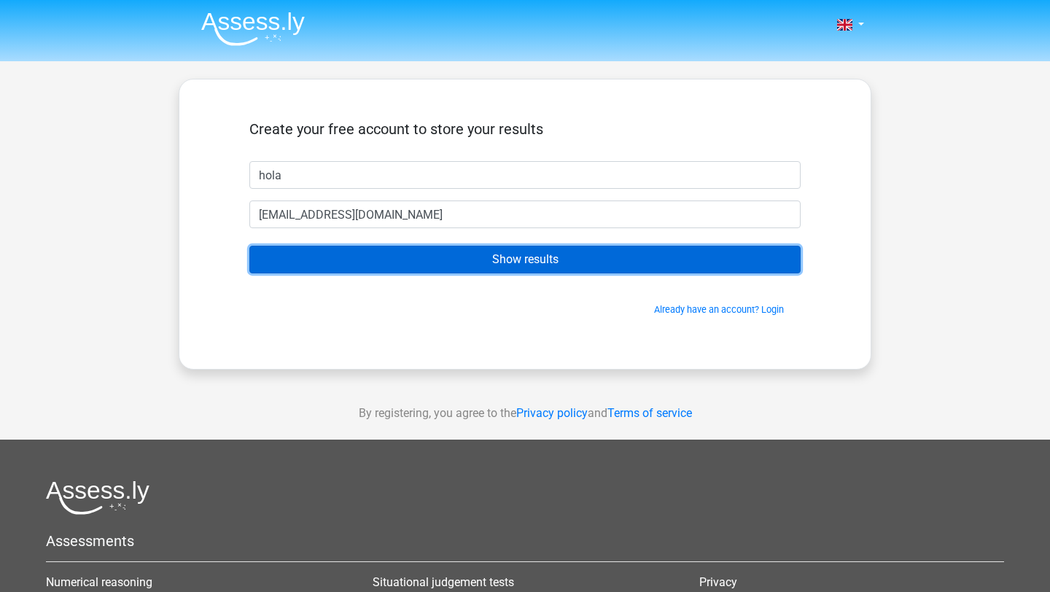
click at [479, 270] on input "Show results" at bounding box center [524, 260] width 551 height 28
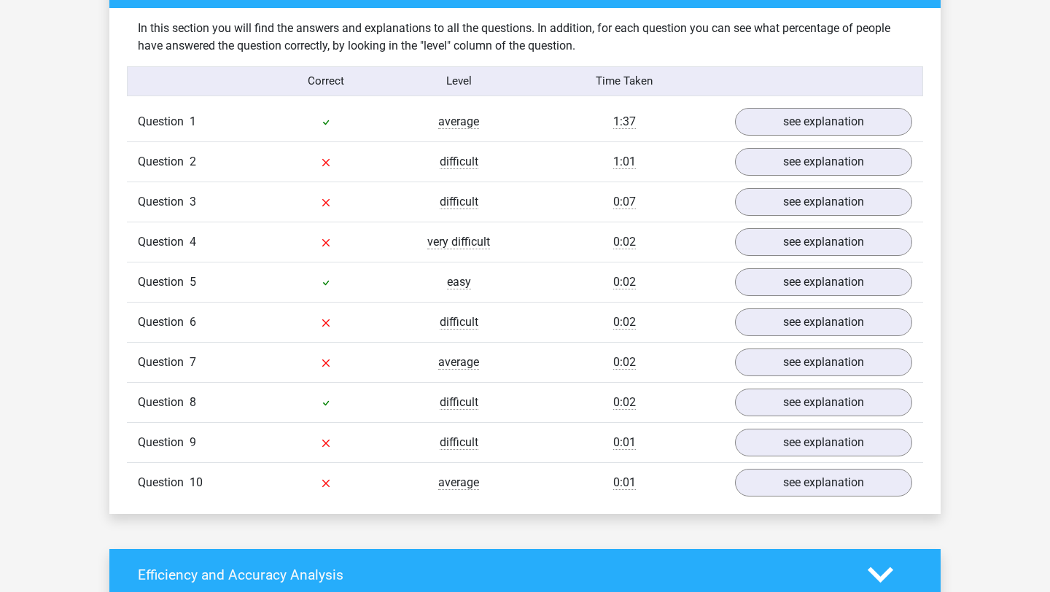
scroll to position [1126, 0]
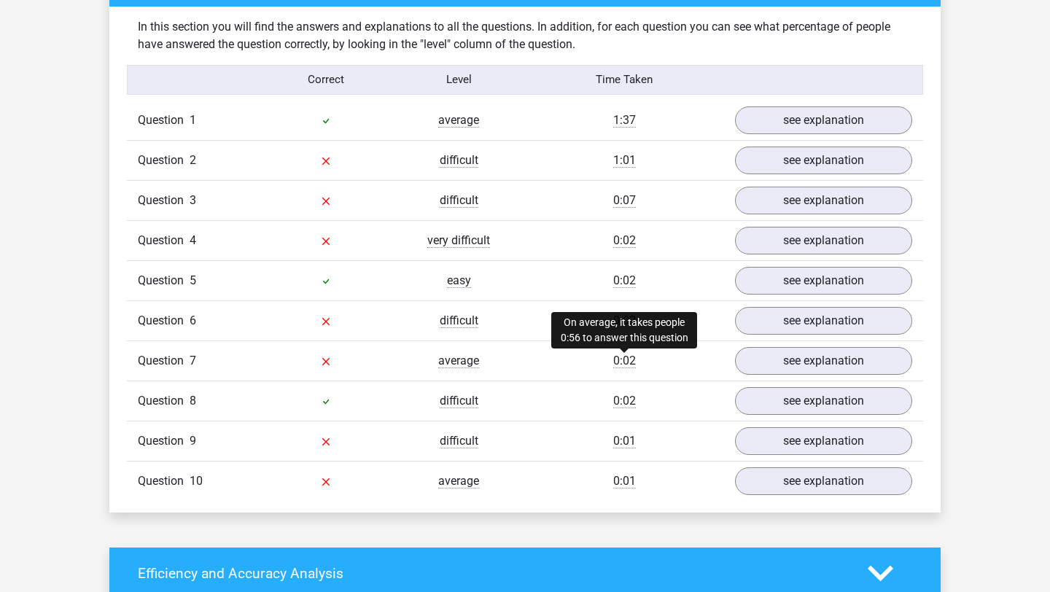
click at [635, 363] on span "0:02" at bounding box center [624, 361] width 23 height 15
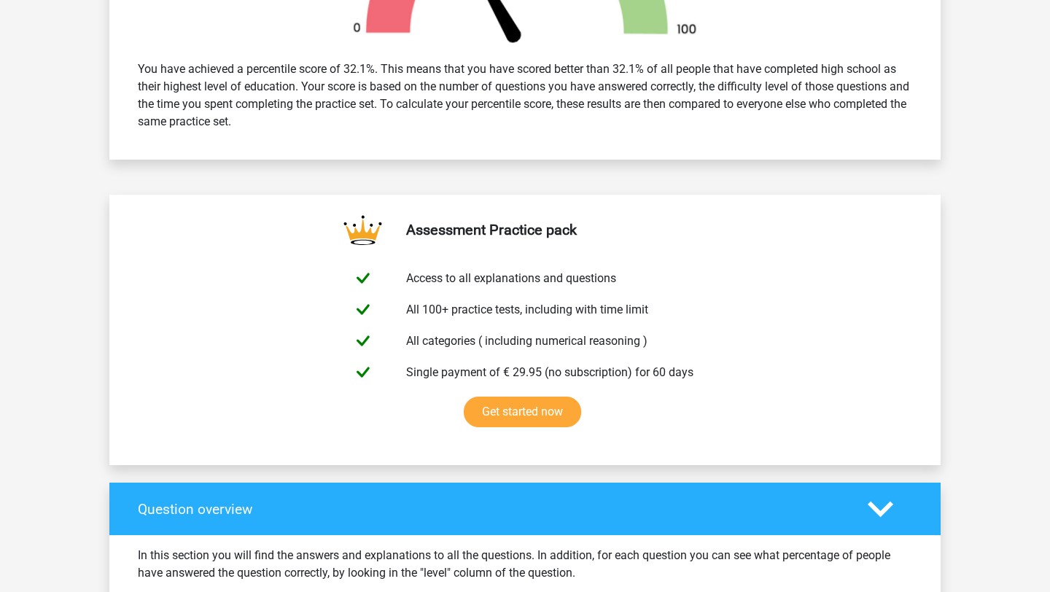
scroll to position [0, 0]
